Goal: Navigation & Orientation: Find specific page/section

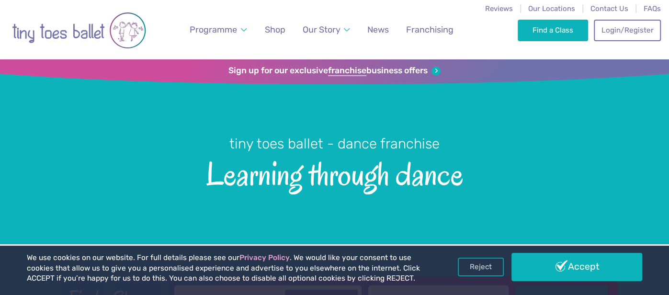
scroll to position [2311, 0]
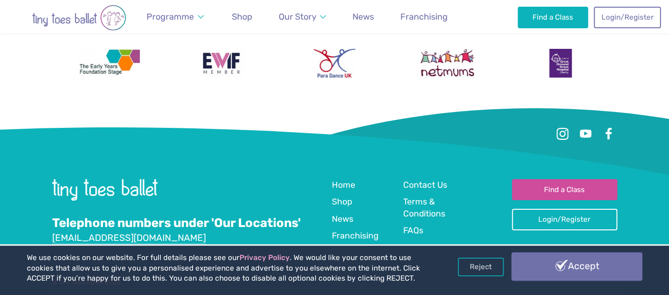
click at [550, 259] on link "Accept" at bounding box center [577, 266] width 131 height 28
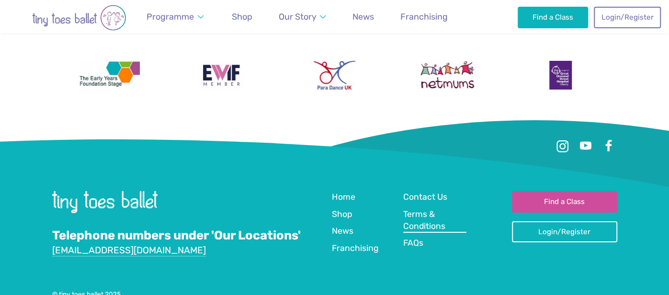
scroll to position [2324, 0]
click at [422, 192] on span "Contact Us" at bounding box center [425, 197] width 44 height 10
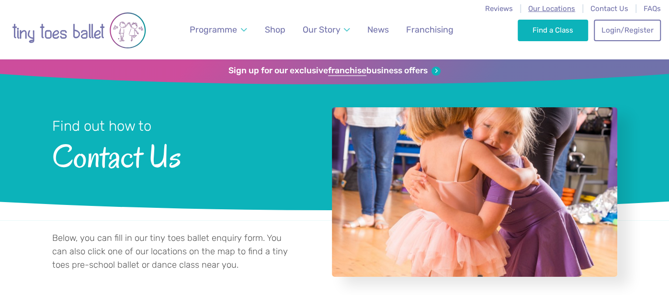
click at [542, 9] on span "Our Locations" at bounding box center [551, 8] width 47 height 9
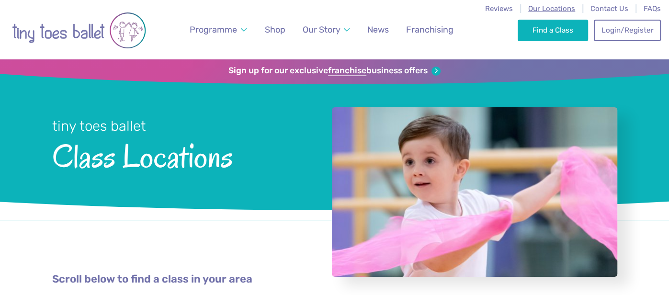
click at [569, 7] on span "Our Locations" at bounding box center [551, 8] width 47 height 9
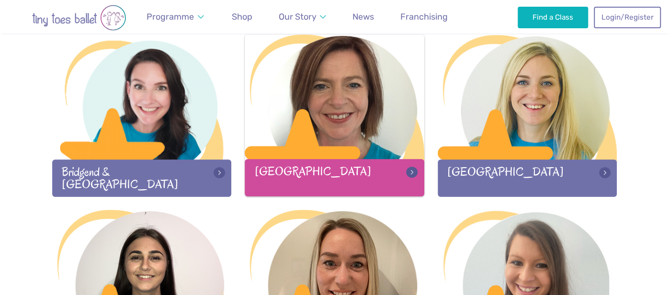
scroll to position [318, 0]
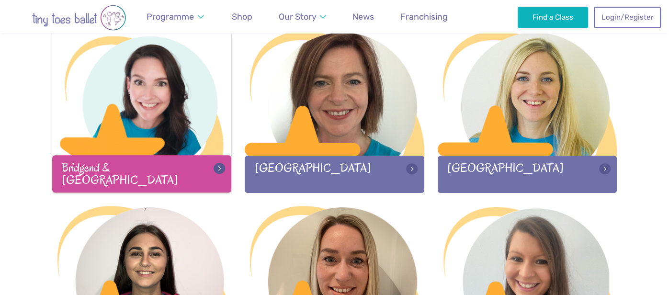
click at [188, 171] on div "Bridgend & [GEOGRAPHIC_DATA]" at bounding box center [142, 173] width 180 height 37
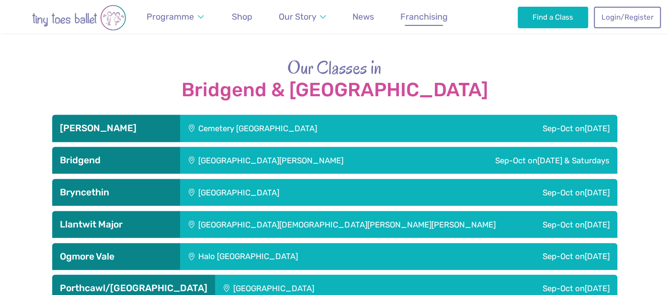
scroll to position [1502, 0]
